Goal: Transaction & Acquisition: Download file/media

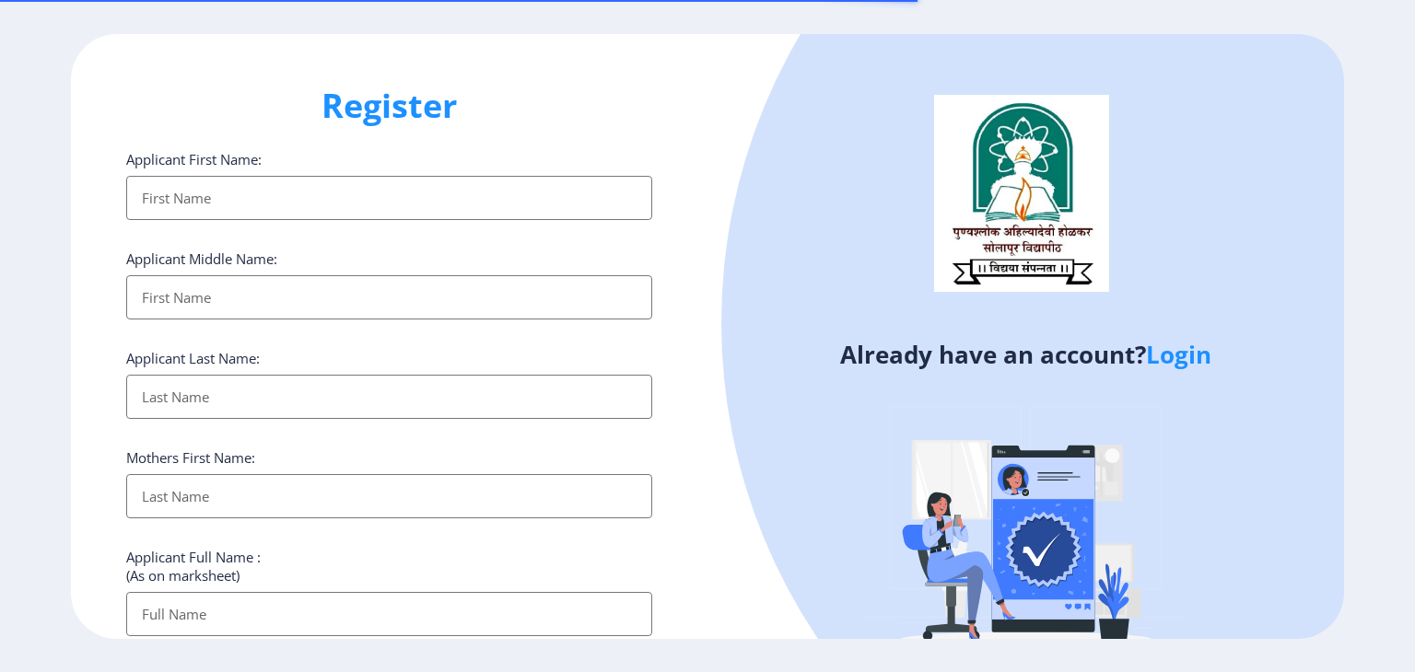
select select
click at [1168, 356] on link "Login" at bounding box center [1178, 354] width 65 height 33
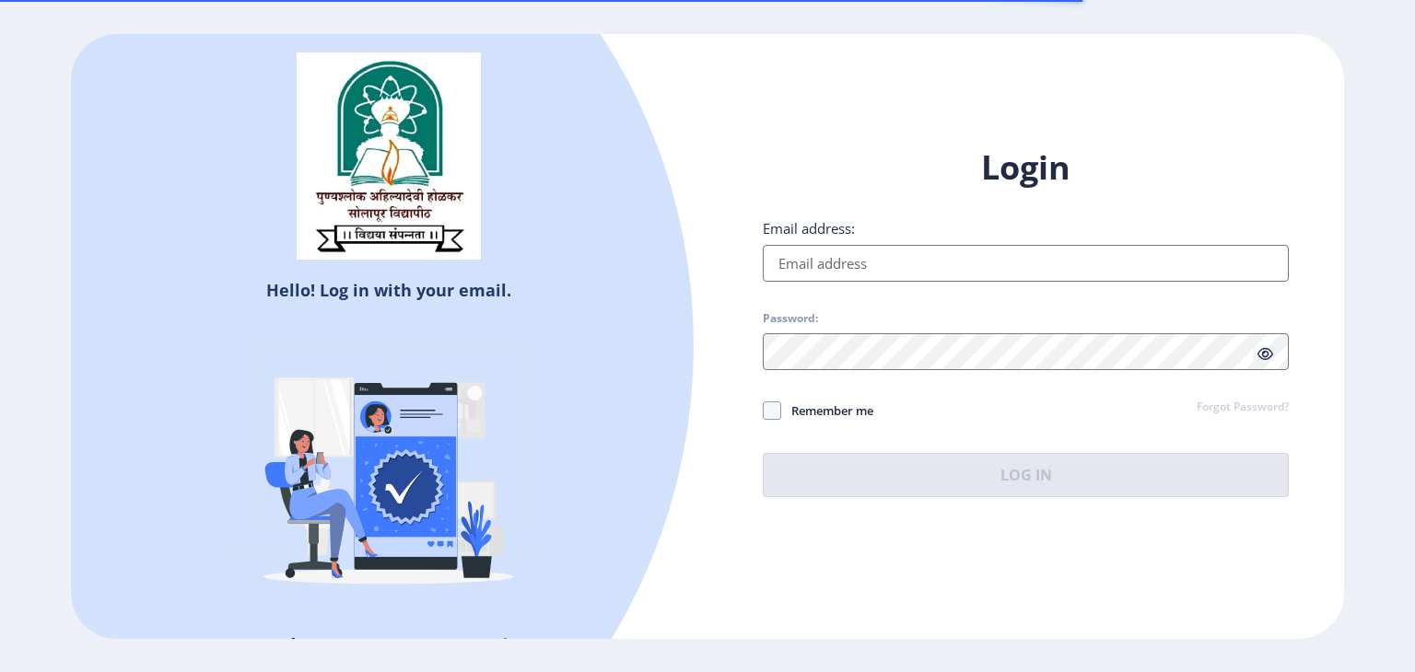
click at [929, 267] on input "Email address:" at bounding box center [1026, 263] width 526 height 37
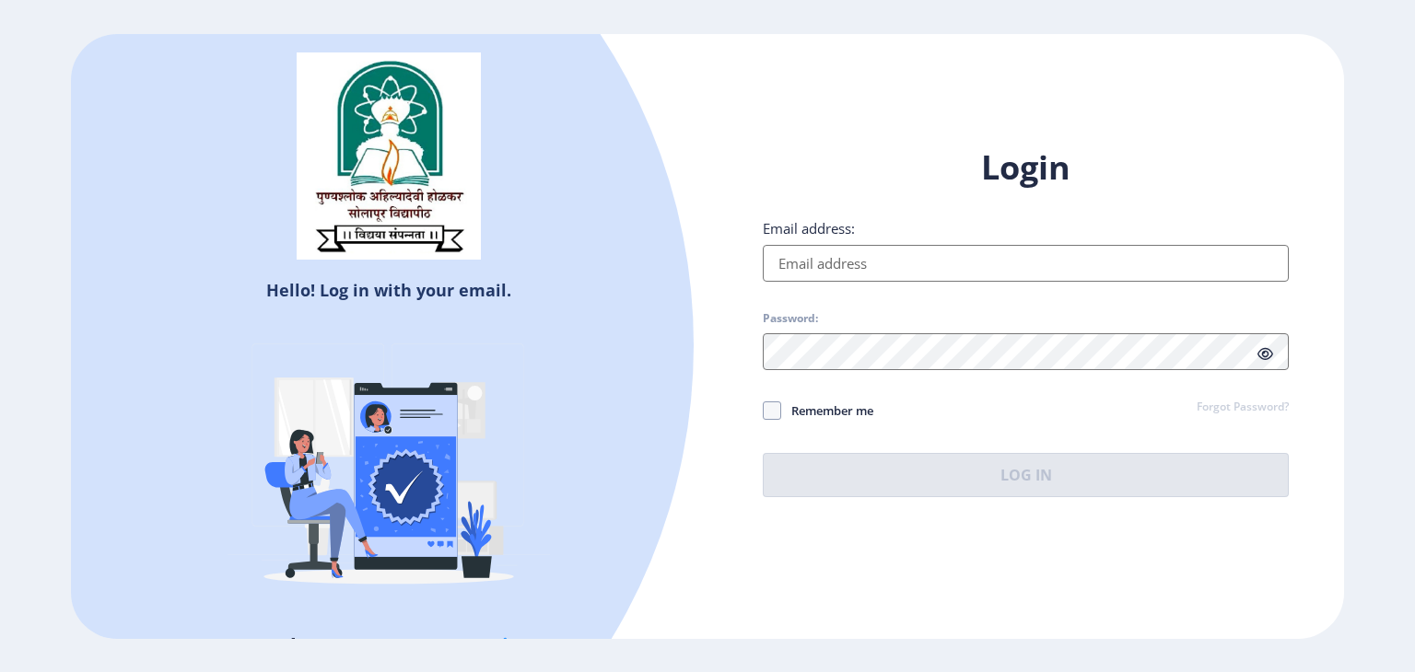
type input "[EMAIL_ADDRESS][DOMAIN_NAME]"
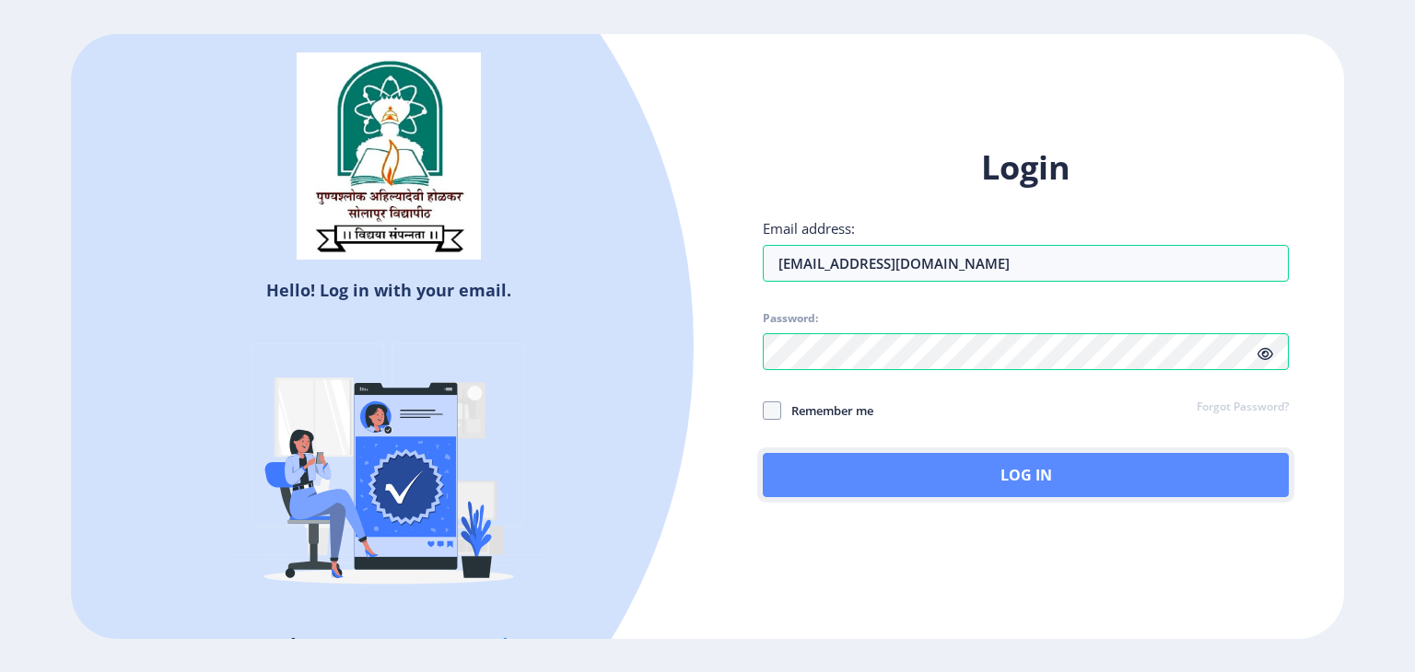
click at [949, 462] on button "Log In" at bounding box center [1026, 475] width 526 height 44
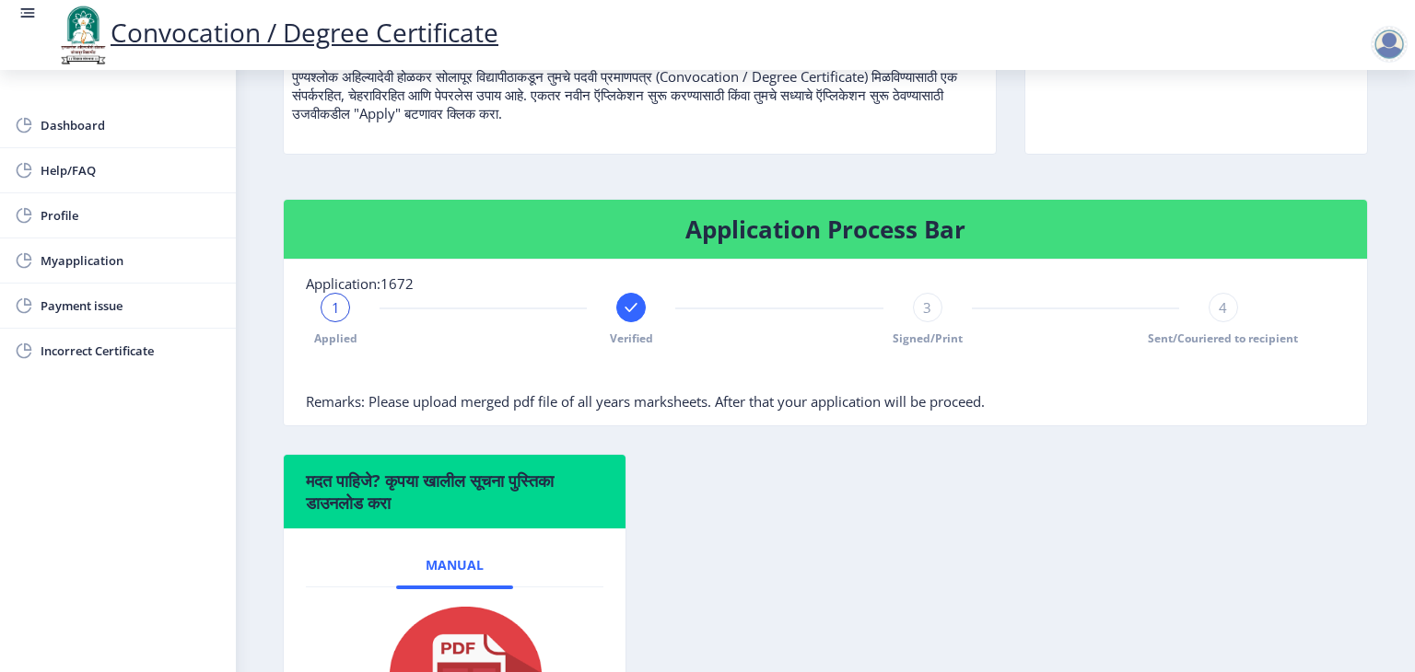
scroll to position [247, 0]
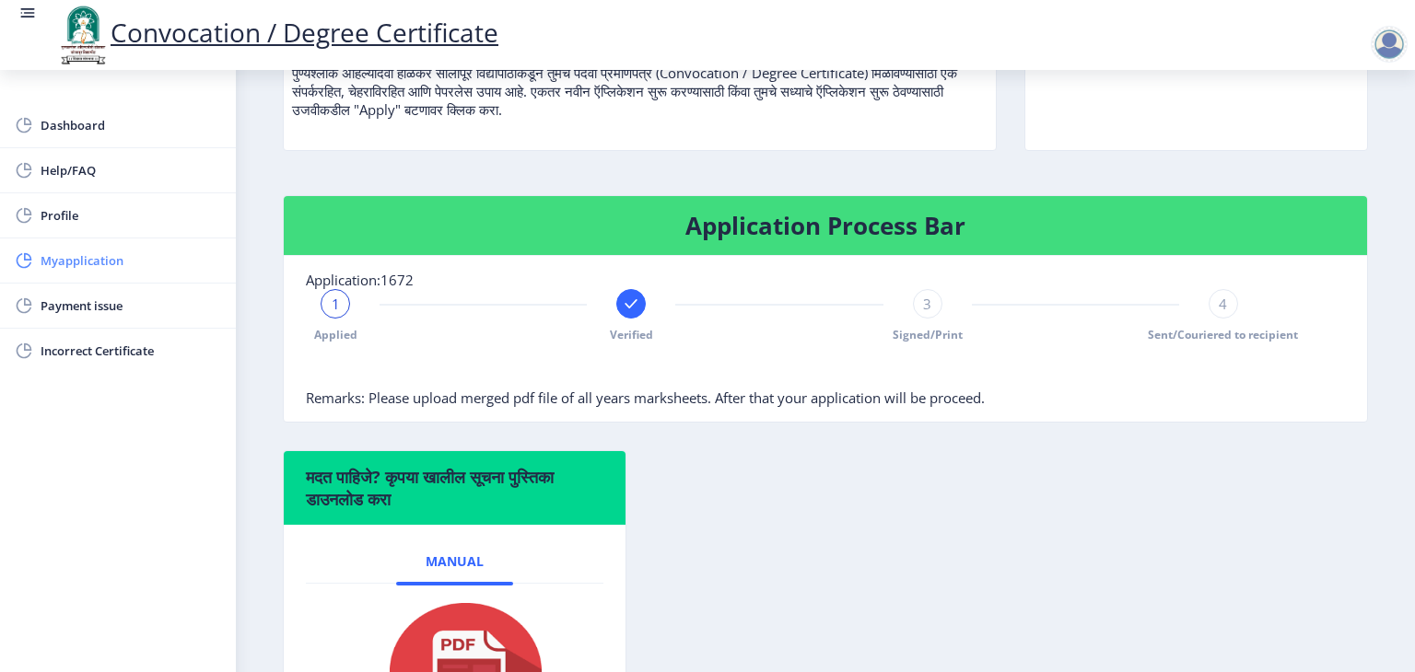
click at [88, 263] on span "Myapplication" at bounding box center [131, 261] width 181 height 22
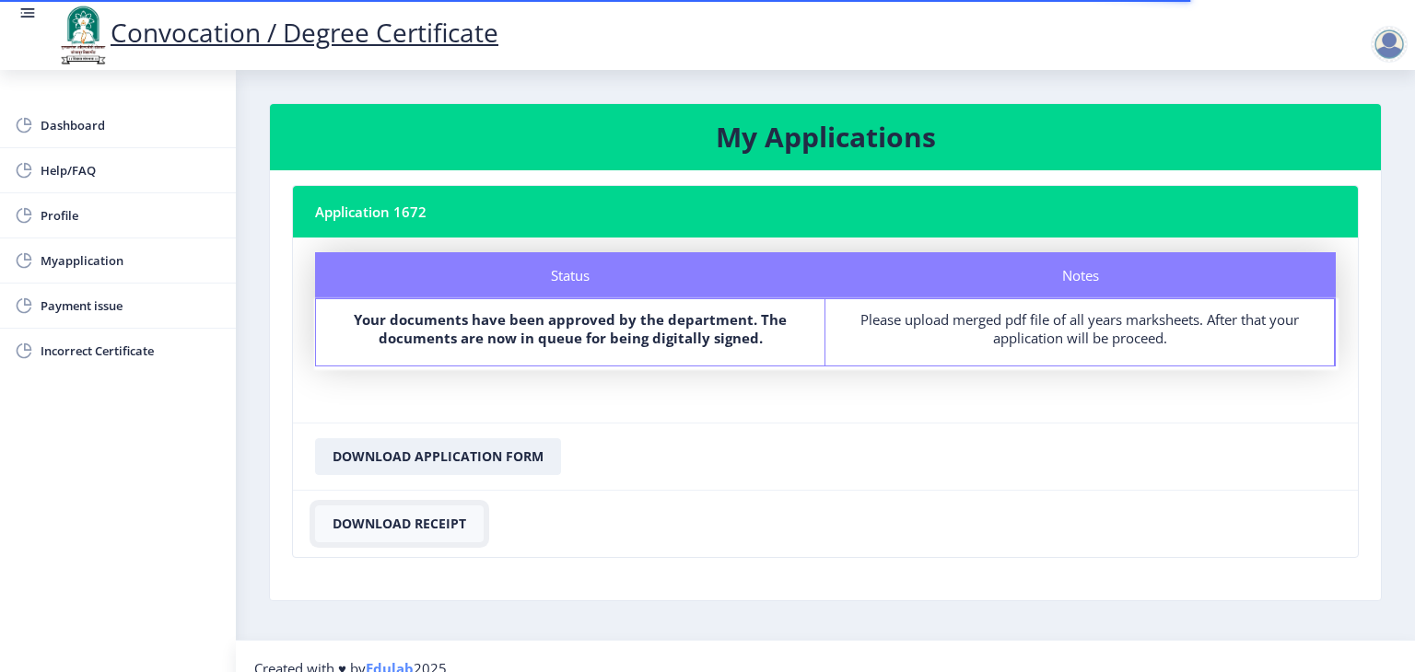
click at [428, 523] on button "Download Receipt" at bounding box center [399, 524] width 169 height 37
